Goal: Download file/media

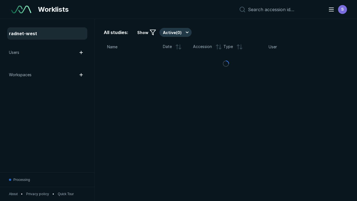
scroll to position [1435, 1809]
